Goal: Navigation & Orientation: Find specific page/section

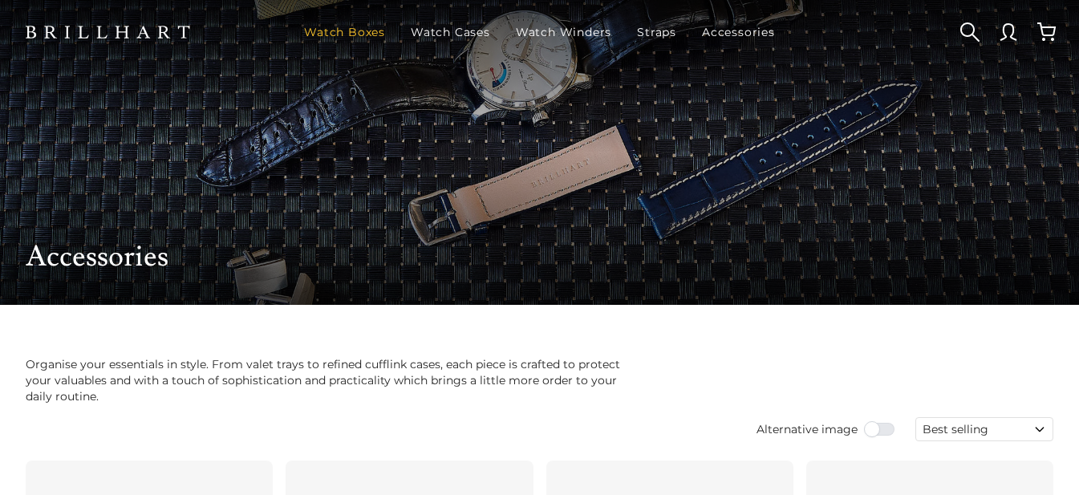
click at [375, 28] on link "Watch Boxes" at bounding box center [345, 32] width 94 height 42
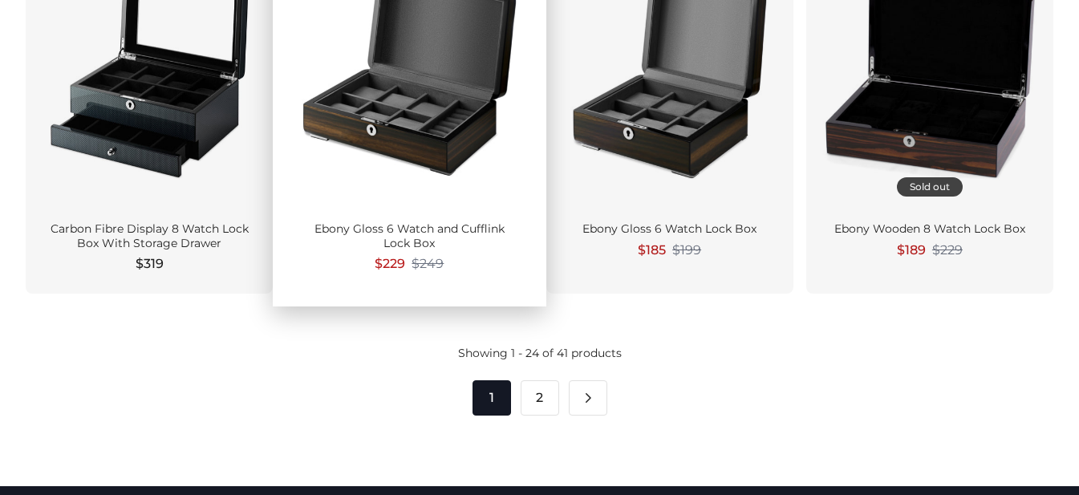
scroll to position [2326, 0]
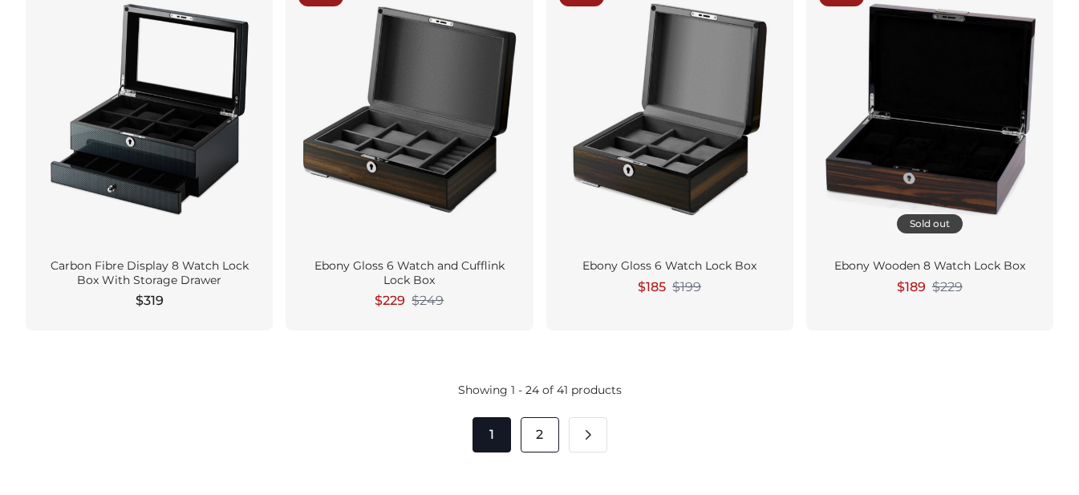
click at [549, 435] on link "2" at bounding box center [540, 434] width 38 height 35
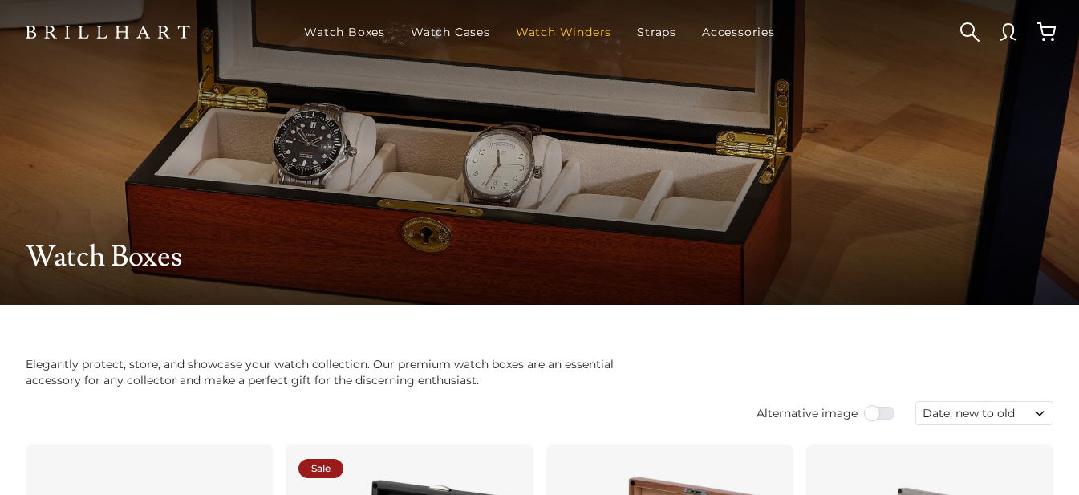
click at [538, 26] on link "Watch Winders" at bounding box center [563, 32] width 108 height 42
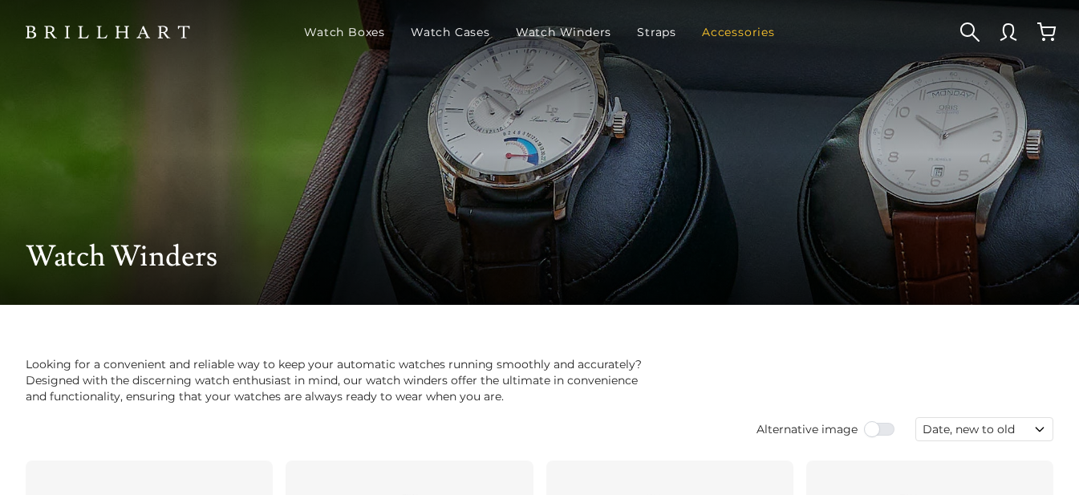
click at [747, 32] on link "Accessories" at bounding box center [738, 32] width 86 height 42
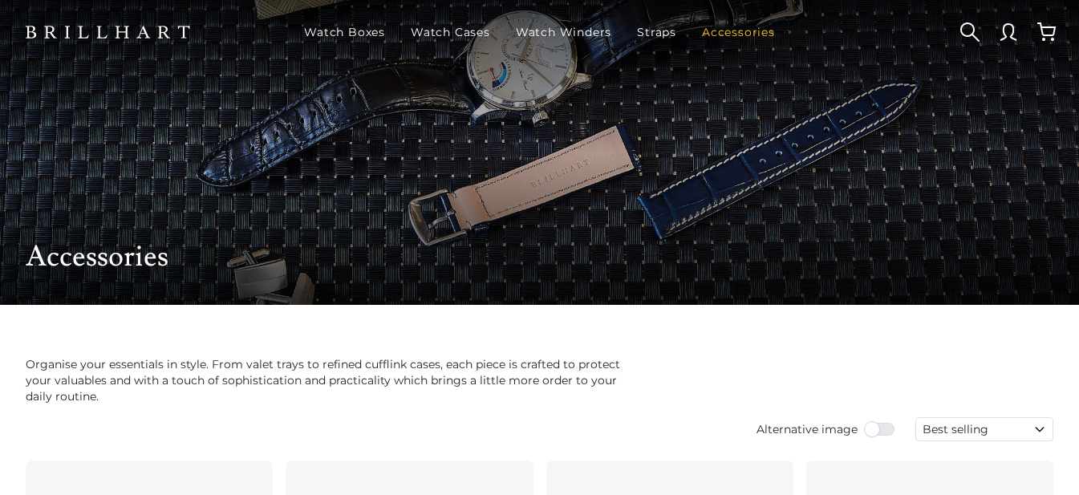
click at [733, 32] on link "Accessories" at bounding box center [738, 32] width 86 height 42
click at [663, 28] on link "Straps" at bounding box center [656, 32] width 52 height 42
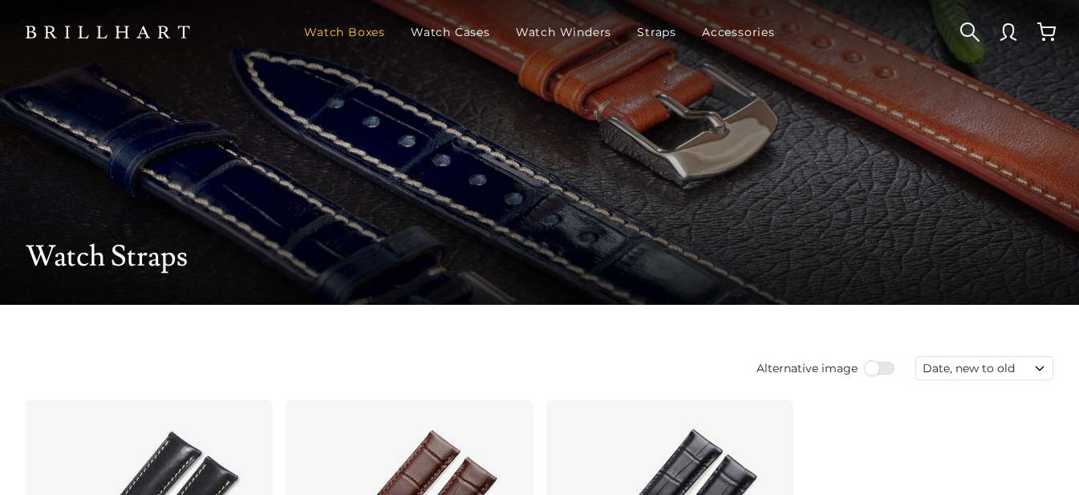
click at [363, 33] on link "Watch Boxes" at bounding box center [345, 32] width 94 height 42
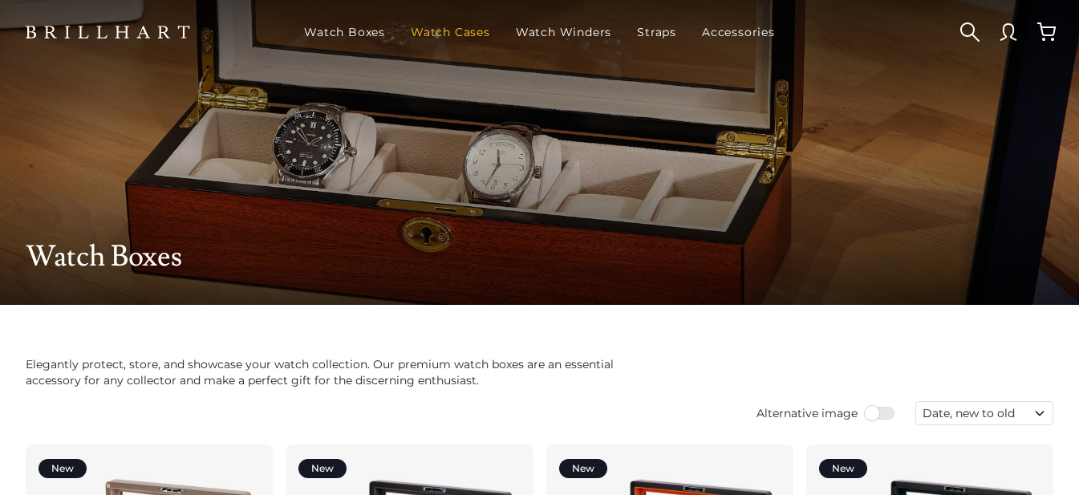
click at [439, 31] on link "Watch Cases" at bounding box center [450, 32] width 92 height 42
